Goal: Task Accomplishment & Management: Manage account settings

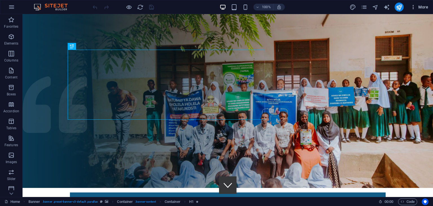
click at [413, 6] on icon "button" at bounding box center [413, 7] width 6 height 6
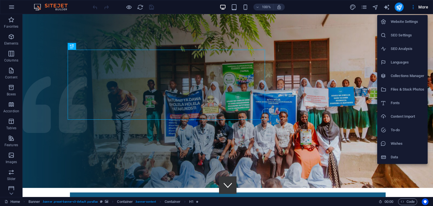
click at [406, 24] on h6 "Website Settings" at bounding box center [407, 21] width 34 height 7
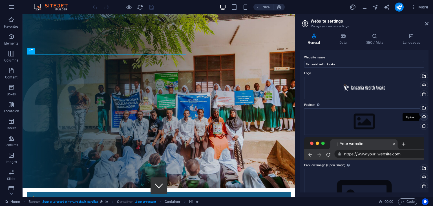
click at [424, 117] on div "Upload" at bounding box center [423, 117] width 8 height 8
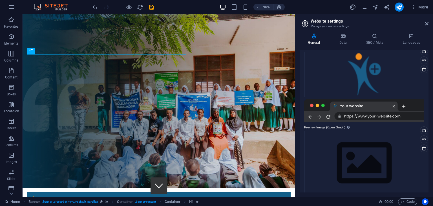
scroll to position [64, 0]
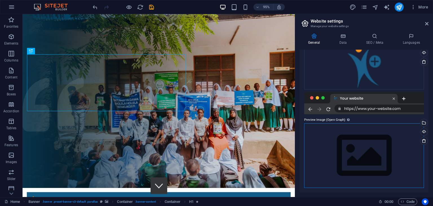
click at [351, 155] on div "Drag files here, click to choose files or select files from Files or our free s…" at bounding box center [364, 155] width 120 height 64
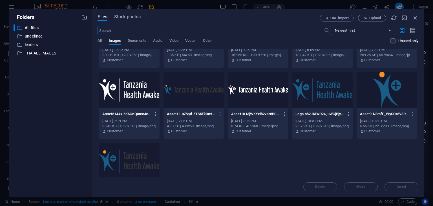
scroll to position [648, 0]
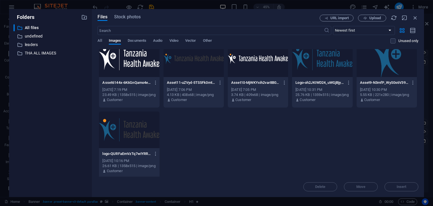
click at [128, 127] on div at bounding box center [129, 129] width 60 height 37
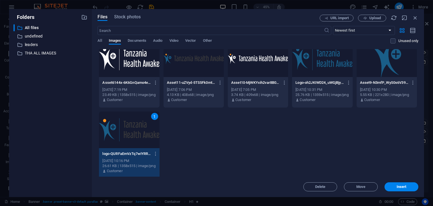
click at [128, 127] on div "1" at bounding box center [129, 129] width 60 height 37
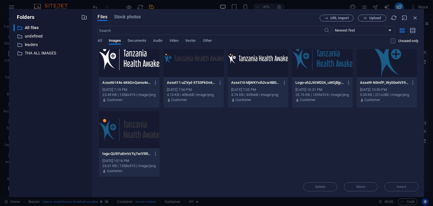
click at [141, 132] on div at bounding box center [129, 129] width 60 height 37
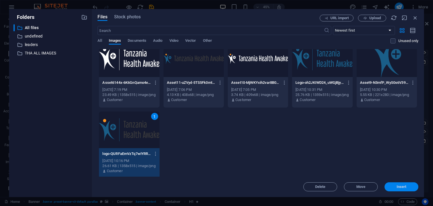
click at [409, 185] on span "Insert" at bounding box center [400, 186] width 29 height 3
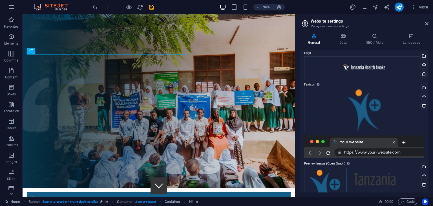
scroll to position [0, 0]
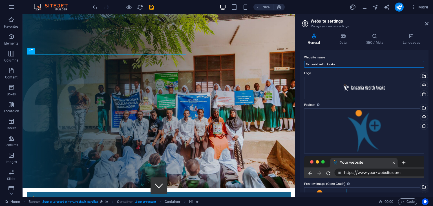
click at [338, 62] on input "Tanzania Health Awake" at bounding box center [364, 64] width 120 height 7
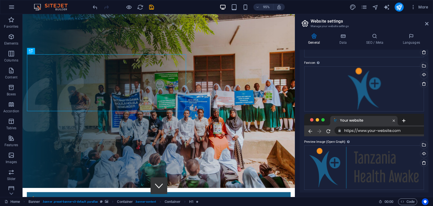
scroll to position [44, 0]
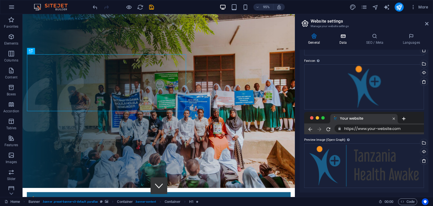
click at [344, 39] on h4 "Data" at bounding box center [343, 39] width 27 height 12
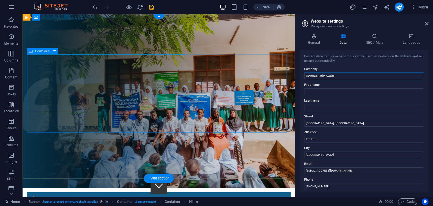
drag, startPoint x: 360, startPoint y: 91, endPoint x: 324, endPoint y: 91, distance: 35.5
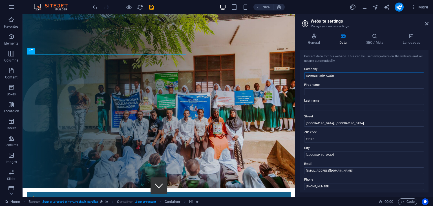
click at [315, 76] on input "Tanzania Health Awake" at bounding box center [364, 75] width 120 height 7
drag, startPoint x: 336, startPoint y: 76, endPoint x: 302, endPoint y: 76, distance: 34.1
click at [302, 76] on div "Contact data for this website. This can be used everywhere on the website and w…" at bounding box center [363, 121] width 129 height 142
click at [308, 89] on input "First name" at bounding box center [364, 91] width 120 height 7
paste input "Tanzania Health Awake"
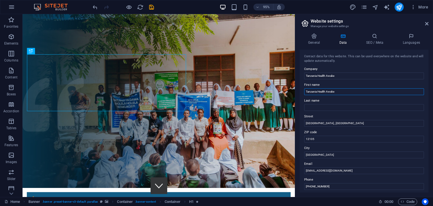
drag, startPoint x: 341, startPoint y: 89, endPoint x: 318, endPoint y: 90, distance: 23.1
click at [318, 90] on input "Tanzania Health Awake" at bounding box center [364, 91] width 120 height 7
click at [317, 90] on input "Tanzania Health Awake" at bounding box center [364, 91] width 120 height 7
type input "Tanzania Health Awake"
click at [313, 107] on input "Last name" at bounding box center [364, 107] width 120 height 7
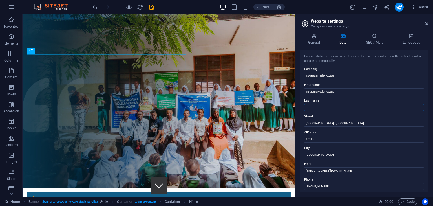
paste input "Tanzania Health Awake"
click at [318, 104] on input "Tanzania Health Awake" at bounding box center [364, 107] width 120 height 7
type input "Health Awake"
click at [341, 90] on input "Tanzania Health Awake" at bounding box center [364, 91] width 120 height 7
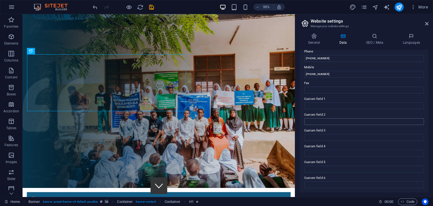
scroll to position [0, 0]
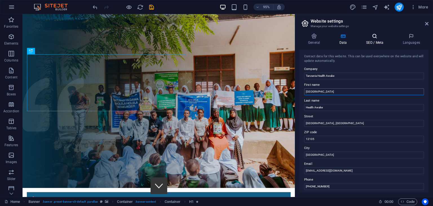
type input "[GEOGRAPHIC_DATA]"
click at [375, 37] on icon at bounding box center [374, 36] width 34 height 6
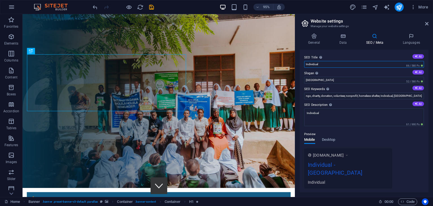
click at [327, 64] on input "Individual" at bounding box center [364, 64] width 120 height 7
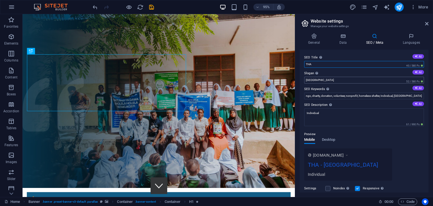
type input "THA"
click at [321, 78] on input "Berlin" at bounding box center [364, 80] width 120 height 7
type input "Tanzania Health Awake"
click at [334, 95] on input "ngo, charity, donation, volunteer, nonprofit, homeless shelter, Individual, Ber…" at bounding box center [364, 95] width 120 height 7
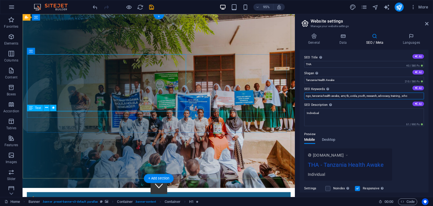
type input "ngo, tanzania health awake, amr, tb, uvida, youth, research, advocacy, training…"
click at [100, 114] on div "Drag here to replace the existing content. Press “Ctrl” if you want to create a…" at bounding box center [159, 105] width 272 height 182
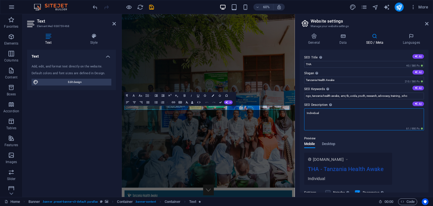
click at [352, 112] on textarea "Individual" at bounding box center [364, 119] width 120 height 22
drag, startPoint x: 352, startPoint y: 112, endPoint x: 299, endPoint y: 108, distance: 53.3
click at [299, 108] on div "General Data SEO / Meta Languages Website name Tanzania Health Awake Logo Drag …" at bounding box center [364, 113] width 138 height 168
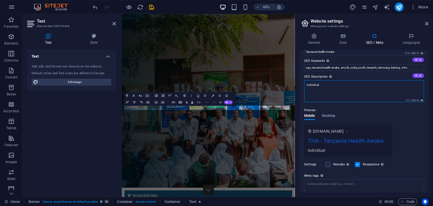
paste textarea "Tanzania Health Awake"
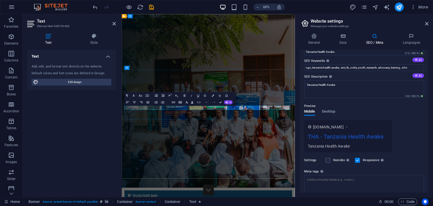
copy span "Focused on promotion of Good Health, Well Being and Sustainable development thr…"
click at [346, 80] on textarea "Tanzania Health Awake" at bounding box center [364, 89] width 120 height 18
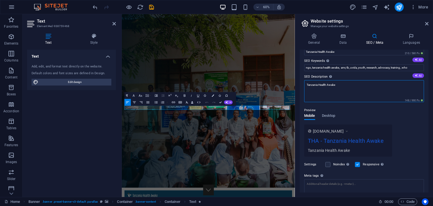
paste textarea "Focused on promotion of Good Health, Well Being and Sustainable development thr…"
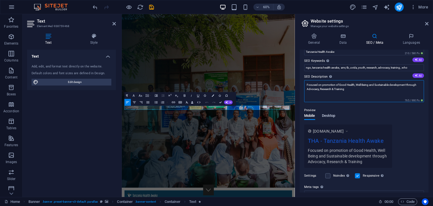
type textarea "Focused on promotion of Good Health, Well Being and Sustainable development thr…"
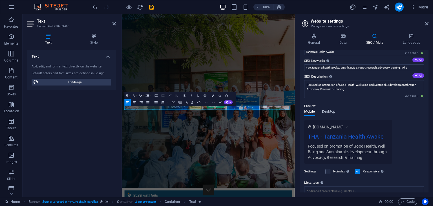
click at [326, 115] on div "Mobile Desktop" at bounding box center [319, 114] width 31 height 11
click at [326, 113] on span "Desktop" at bounding box center [329, 112] width 14 height 8
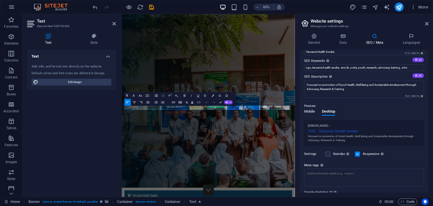
click at [313, 112] on span "Mobile" at bounding box center [309, 112] width 11 height 8
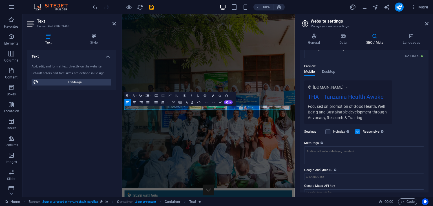
scroll to position [75, 0]
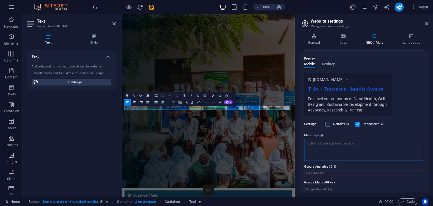
click at [337, 147] on textarea "Meta tags Enter HTML code here that will be placed inside the tags of your webs…" at bounding box center [364, 150] width 120 height 22
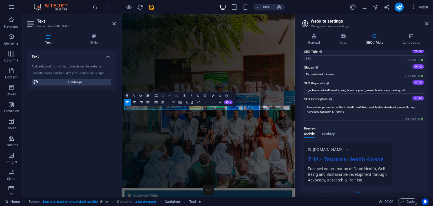
scroll to position [0, 0]
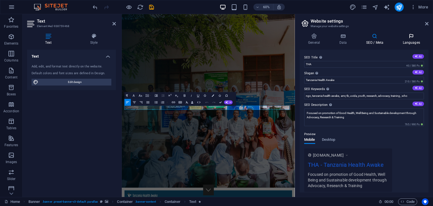
click at [408, 41] on h4 "Languages" at bounding box center [411, 39] width 34 height 12
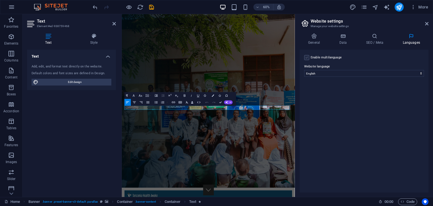
click at [308, 59] on label at bounding box center [306, 57] width 5 height 5
click at [0, 0] on input "Enable multilanguage To disable multilanguage delete all languages until only o…" at bounding box center [0, 0] width 0 height 0
click at [328, 101] on select "Abkhazian Afar Afrikaans Akan Albanian Amharic Arabic Aragonese Armenian Assame…" at bounding box center [364, 100] width 94 height 7
select select "150"
click at [327, 101] on select "Abkhazian Afar Afrikaans Akan Albanian Amharic Arabic Aragonese Armenian Assame…" at bounding box center [364, 100] width 94 height 7
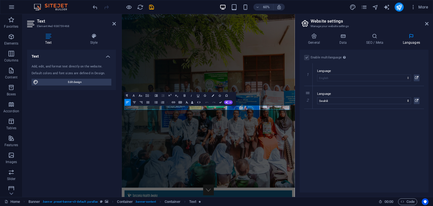
click at [332, 138] on div "Enable multilanguage To disable multilanguage delete all languages until only o…" at bounding box center [363, 121] width 129 height 142
click at [149, 7] on icon "save" at bounding box center [151, 7] width 6 height 6
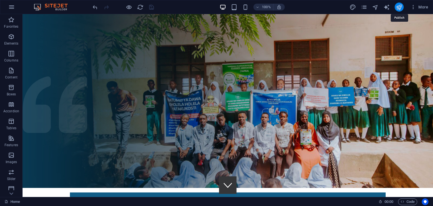
click at [398, 6] on icon "publish" at bounding box center [398, 7] width 6 height 6
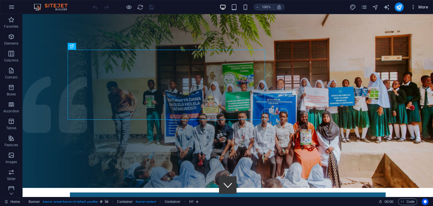
click at [413, 5] on icon "button" at bounding box center [413, 7] width 6 height 6
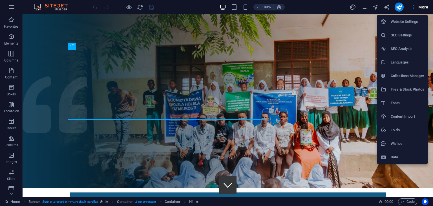
click at [397, 50] on h6 "SEO Analysis" at bounding box center [407, 48] width 34 height 7
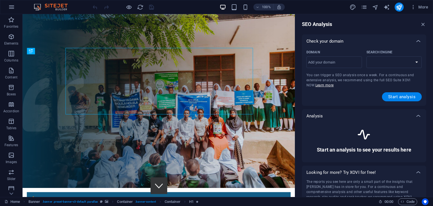
select select "[DOMAIN_NAME]"
click at [384, 62] on select "[DOMAIN_NAME] [DOMAIN_NAME] [DOMAIN_NAME] [DOMAIN_NAME] [DOMAIN_NAME] [DOMAIN_N…" at bounding box center [393, 62] width 55 height 12
click at [399, 94] on span "Start analysis" at bounding box center [401, 96] width 27 height 5
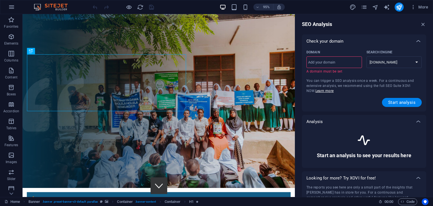
click at [325, 62] on input "Domain ​ A domain must be set" at bounding box center [333, 62] width 55 height 9
type input "[DOMAIN_NAME]"
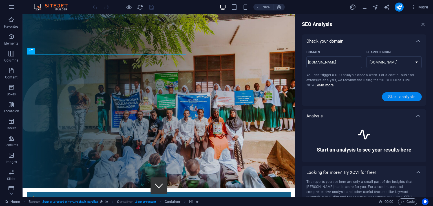
click at [401, 96] on span "Start analysis" at bounding box center [401, 96] width 27 height 5
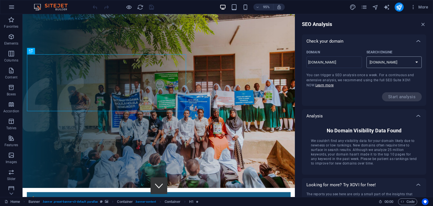
click at [391, 62] on select "[DOMAIN_NAME] [DOMAIN_NAME] [DOMAIN_NAME] [DOMAIN_NAME] [DOMAIN_NAME] [DOMAIN_N…" at bounding box center [393, 62] width 55 height 12
click at [341, 113] on div "Analysis" at bounding box center [358, 116] width 105 height 6
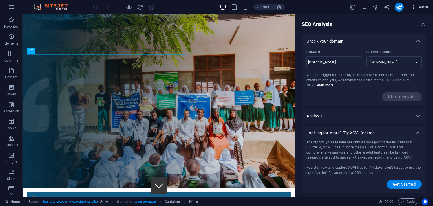
click at [411, 7] on icon "button" at bounding box center [413, 7] width 6 height 6
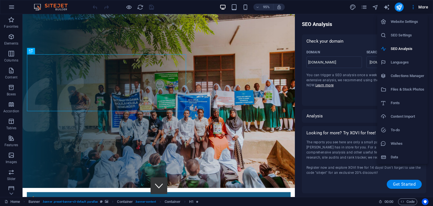
click at [404, 61] on h6 "Languages" at bounding box center [407, 62] width 34 height 7
select select "41"
select select "150"
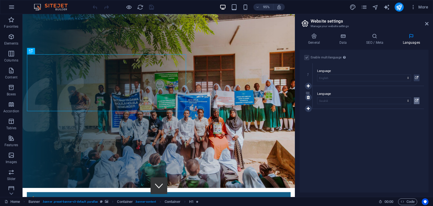
click at [415, 100] on icon at bounding box center [416, 100] width 3 height 7
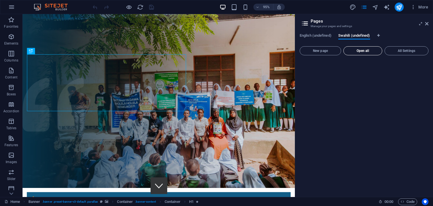
click at [359, 52] on span "Open all" at bounding box center [363, 50] width 34 height 3
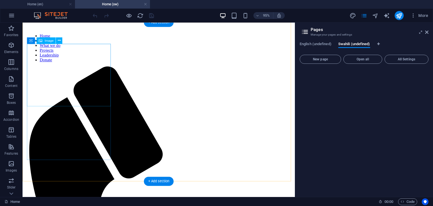
scroll to position [197, 0]
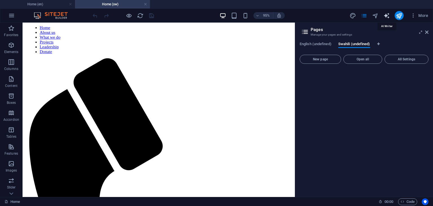
click at [386, 15] on icon "text_generator" at bounding box center [386, 15] width 6 height 6
select select "English"
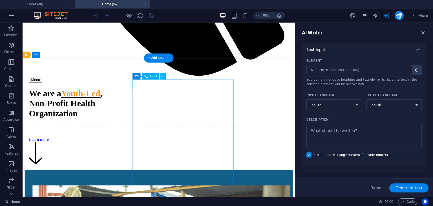
scroll to position [620, 0]
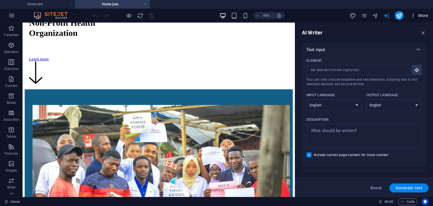
click at [412, 14] on icon "button" at bounding box center [413, 16] width 6 height 6
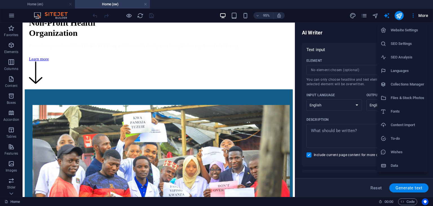
click at [411, 107] on li "Fonts" at bounding box center [402, 111] width 50 height 14
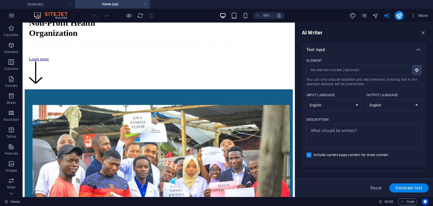
select select "popularity"
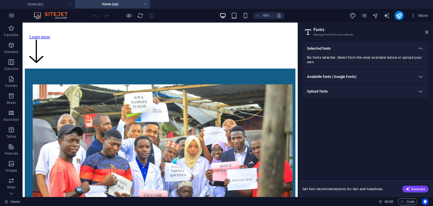
scroll to position [615, 0]
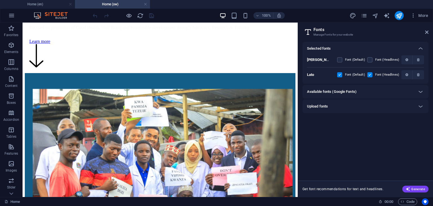
click at [370, 93] on div "Available fonts (Google Fonts)" at bounding box center [360, 91] width 107 height 7
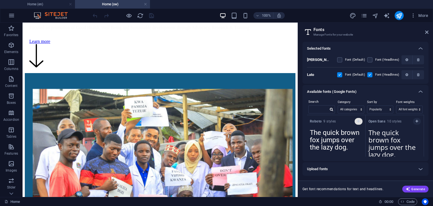
click at [357, 118] on button "button" at bounding box center [358, 121] width 8 height 7
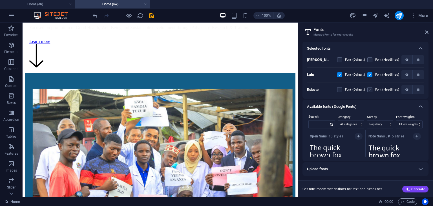
click at [370, 88] on label at bounding box center [369, 89] width 5 height 5
click at [0, 0] on input "checkbox" at bounding box center [0, 0] width 0 height 0
click at [370, 88] on label at bounding box center [369, 89] width 5 height 5
click at [0, 0] on input "checkbox" at bounding box center [0, 0] width 0 height 0
click at [342, 89] on label at bounding box center [339, 89] width 5 height 5
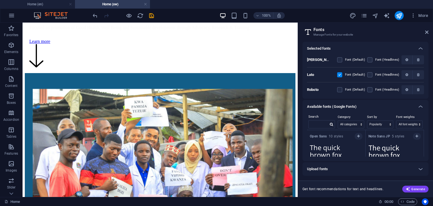
click at [0, 0] on input "checkbox" at bounding box center [0, 0] width 0 height 0
click at [372, 91] on label at bounding box center [369, 89] width 5 height 5
click at [0, 0] on input "checkbox" at bounding box center [0, 0] width 0 height 0
click at [309, 59] on p "[PERSON_NAME]" at bounding box center [318, 59] width 23 height 5
click at [309, 59] on b "[PERSON_NAME]" at bounding box center [321, 59] width 28 height 4
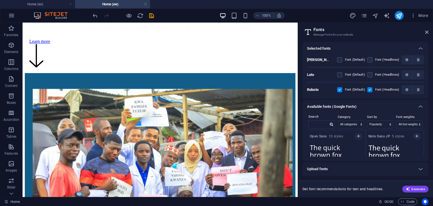
click at [309, 59] on b "[PERSON_NAME]" at bounding box center [321, 59] width 28 height 4
click at [321, 125] on input "text" at bounding box center [318, 123] width 20 height 7
click at [418, 61] on icon "button" at bounding box center [418, 59] width 3 height 3
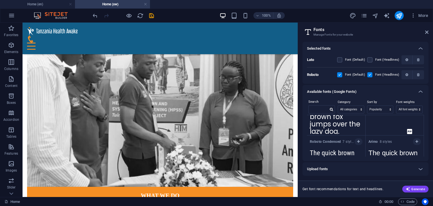
scroll to position [0, 0]
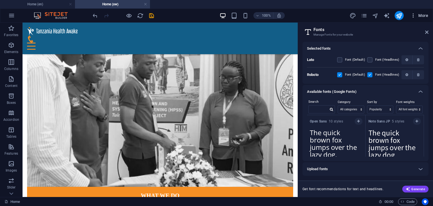
click at [415, 15] on icon "button" at bounding box center [413, 16] width 6 height 6
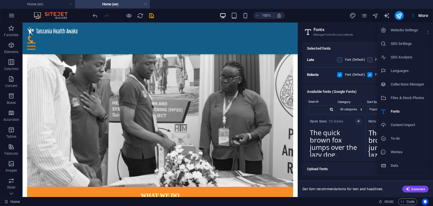
click at [399, 137] on h6 "To-do" at bounding box center [407, 138] width 34 height 7
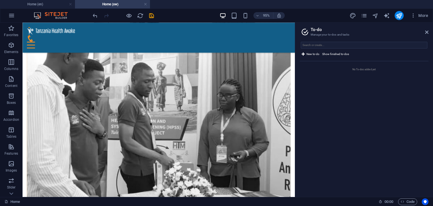
scroll to position [618, 0]
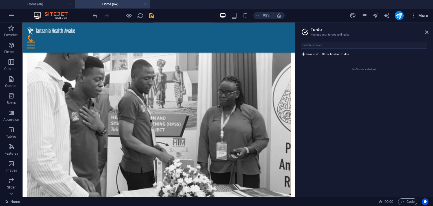
click at [413, 15] on icon "button" at bounding box center [413, 16] width 6 height 6
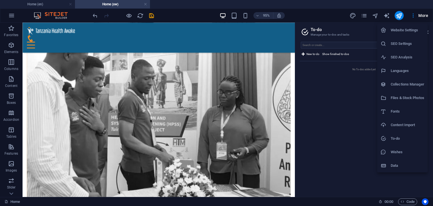
click at [387, 152] on div at bounding box center [385, 152] width 10 height 6
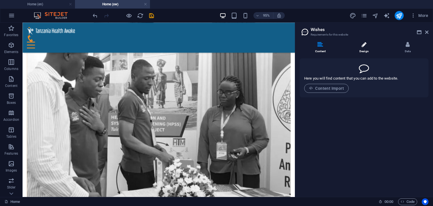
click at [364, 47] on icon at bounding box center [363, 45] width 5 height 6
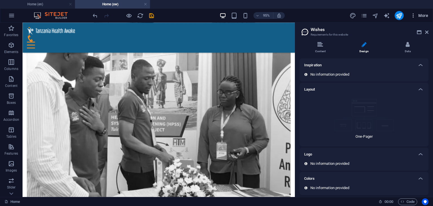
click at [413, 16] on icon "button" at bounding box center [413, 16] width 6 height 6
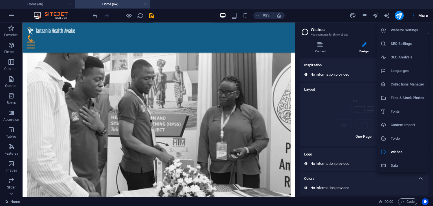
click at [398, 163] on h6 "Data" at bounding box center [407, 165] width 34 height 7
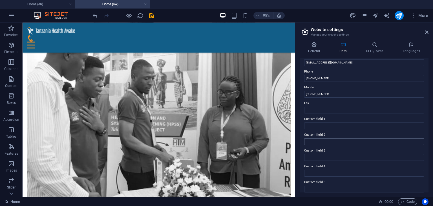
scroll to position [108, 0]
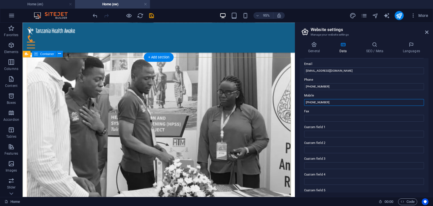
drag, startPoint x: 360, startPoint y: 122, endPoint x: 296, endPoint y: 99, distance: 67.3
click at [323, 103] on input "[PHONE_NUMBER]" at bounding box center [364, 102] width 120 height 7
click at [316, 118] on input "Fax" at bounding box center [364, 118] width 120 height 7
paste input "[PHONE_NUMBER]"
type input "[PHONE_NUMBER]"
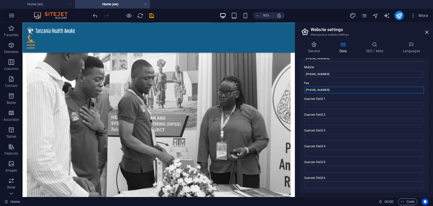
scroll to position [0, 0]
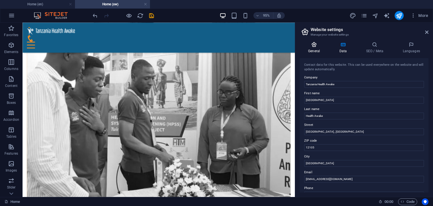
click at [311, 44] on icon at bounding box center [313, 45] width 29 height 6
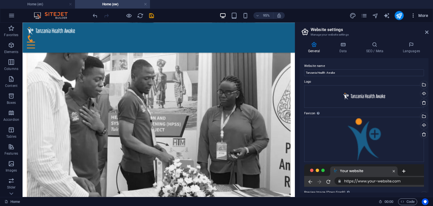
click at [413, 16] on icon "button" at bounding box center [413, 16] width 6 height 6
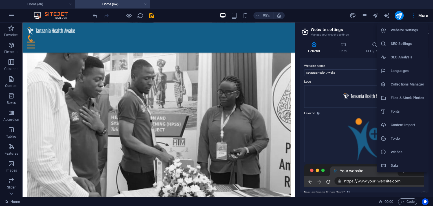
click at [406, 83] on h6 "Collections Manager" at bounding box center [407, 84] width 34 height 7
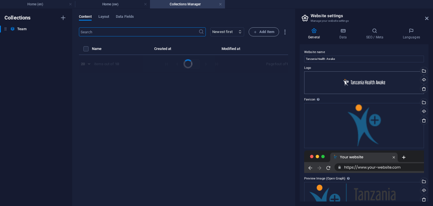
select select "columns.job_title_ASC"
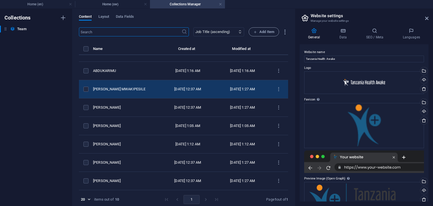
scroll to position [47, 0]
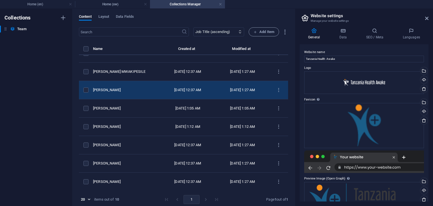
drag, startPoint x: 93, startPoint y: 68, endPoint x: 87, endPoint y: 97, distance: 29.9
click at [92, 103] on tbody "[PERSON_NAME] URASSA [DATE] 12:37 AM [DATE] 1:27 AM DAUD KANYENYE [DATE] 1:14 A…" at bounding box center [183, 99] width 209 height 183
click at [86, 89] on label "items list" at bounding box center [85, 89] width 5 height 5
click at [0, 0] on input "items list" at bounding box center [0, 0] width 0 height 0
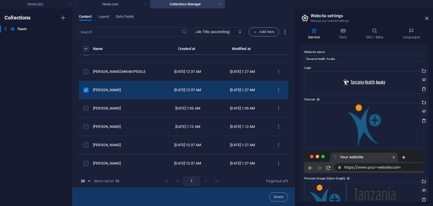
drag, startPoint x: 90, startPoint y: 88, endPoint x: 98, endPoint y: 84, distance: 9.5
click at [93, 84] on td "items list" at bounding box center [86, 90] width 14 height 18
click at [233, 32] on select "Newest first Oldest first Last modified Name (ascending) Name (descending) Slug…" at bounding box center [218, 31] width 51 height 9
click at [284, 33] on icon "button" at bounding box center [284, 32] width 6 height 6
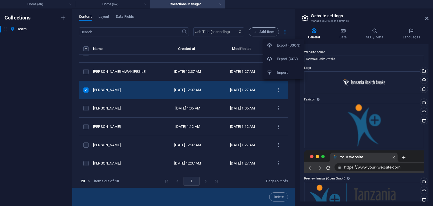
click at [284, 35] on div at bounding box center [216, 103] width 433 height 206
click at [103, 16] on span "Layout" at bounding box center [103, 17] width 11 height 8
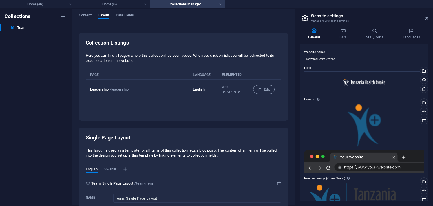
scroll to position [0, 0]
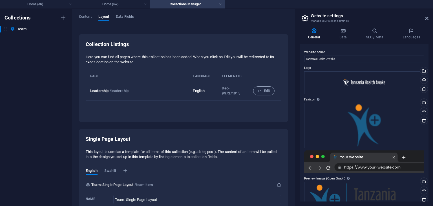
click at [423, 17] on h2 "Website settings" at bounding box center [369, 15] width 118 height 5
click at [427, 18] on icon at bounding box center [426, 18] width 3 height 5
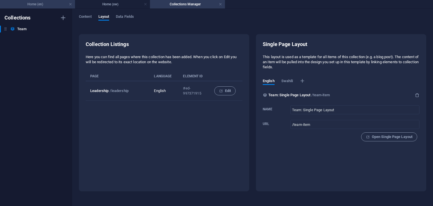
click at [37, 7] on h4 "Home (en)" at bounding box center [37, 4] width 75 height 6
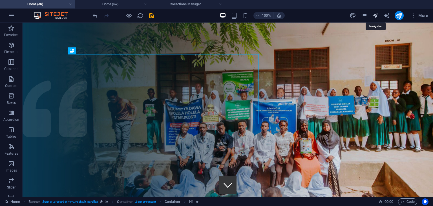
click at [374, 14] on icon "navigator" at bounding box center [375, 15] width 6 height 6
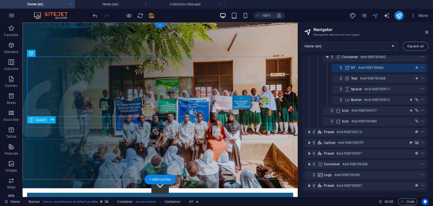
scroll to position [13, 0]
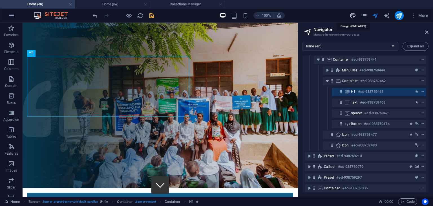
click at [350, 16] on icon "design" at bounding box center [352, 15] width 6 height 6
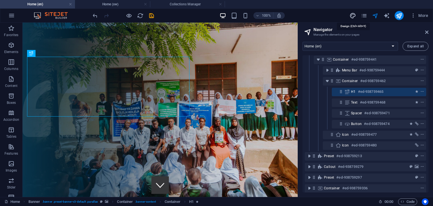
select select "rem"
select select "300"
select select "px"
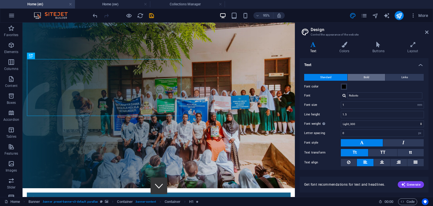
click at [358, 75] on button "Bold" at bounding box center [365, 77] width 37 height 7
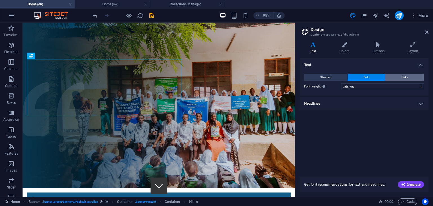
click at [393, 75] on button "Links" at bounding box center [404, 77] width 38 height 7
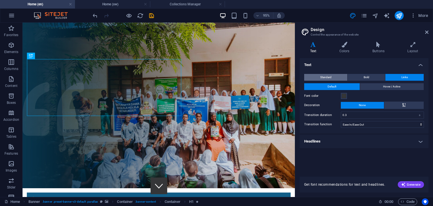
click at [327, 77] on span "Standard" at bounding box center [325, 77] width 11 height 7
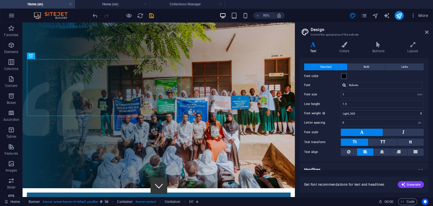
scroll to position [16, 0]
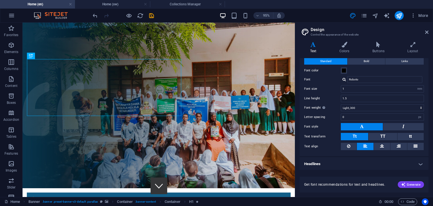
click at [418, 162] on h4 "Headlines" at bounding box center [363, 164] width 129 height 14
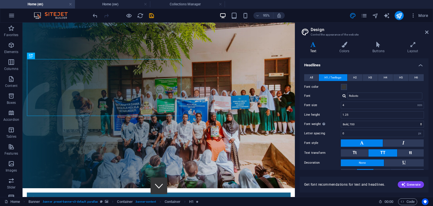
scroll to position [107, 0]
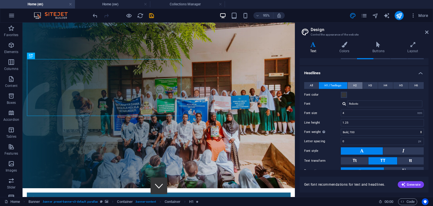
click at [355, 83] on span "H2" at bounding box center [355, 85] width 4 height 7
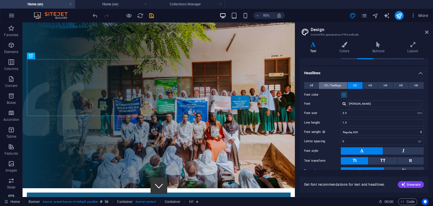
click at [336, 86] on span "H1 / Textlogo" at bounding box center [332, 85] width 17 height 7
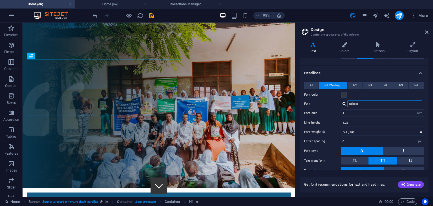
click at [359, 103] on input "Roboto" at bounding box center [384, 103] width 75 height 7
drag, startPoint x: 359, startPoint y: 103, endPoint x: 341, endPoint y: 101, distance: 18.1
click at [341, 101] on div "Roboto" at bounding box center [381, 103] width 83 height 7
click at [354, 83] on span "H2" at bounding box center [355, 85] width 4 height 7
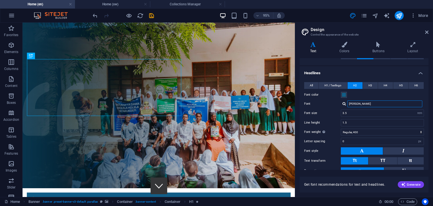
click at [356, 102] on input "[PERSON_NAME]" at bounding box center [384, 103] width 75 height 7
paste input "Roboto"
type input "[PERSON_NAME]"
click at [372, 83] on button "H3" at bounding box center [369, 85] width 15 height 7
click at [356, 83] on button "H2" at bounding box center [354, 85] width 15 height 7
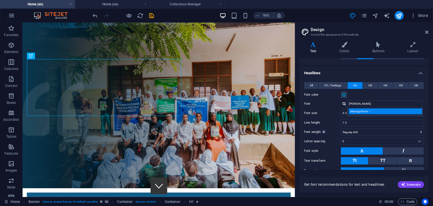
click at [359, 112] on div "Manage fonts →" at bounding box center [385, 111] width 74 height 6
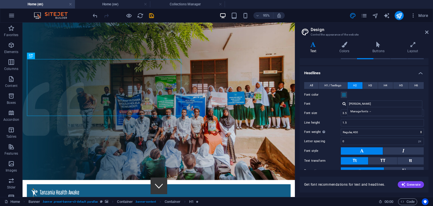
select select "popularity"
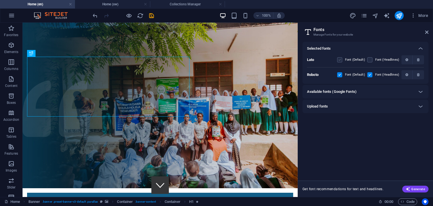
click at [339, 59] on label at bounding box center [339, 59] width 5 height 5
click at [0, 0] on input "checkbox" at bounding box center [0, 0] width 0 height 0
click at [342, 74] on label at bounding box center [339, 74] width 5 height 5
click at [0, 0] on input "checkbox" at bounding box center [0, 0] width 0 height 0
click at [341, 75] on label at bounding box center [339, 74] width 5 height 5
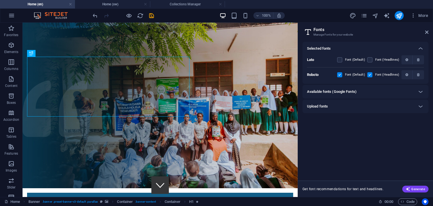
click at [0, 0] on input "checkbox" at bounding box center [0, 0] width 0 height 0
click at [427, 31] on icon at bounding box center [426, 32] width 3 height 5
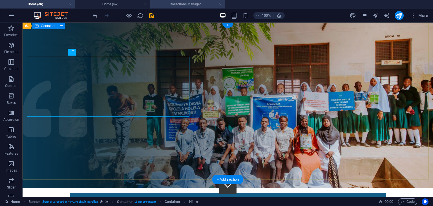
click at [395, 14] on button "publish" at bounding box center [398, 15] width 9 height 9
click at [398, 15] on icon "publish" at bounding box center [398, 15] width 6 height 6
click at [400, 17] on icon "publish" at bounding box center [398, 15] width 6 height 6
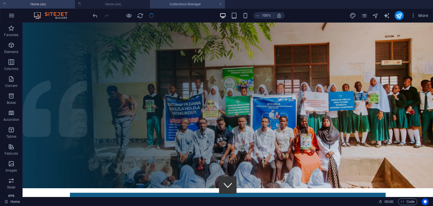
checkbox input "false"
